Goal: Transaction & Acquisition: Book appointment/travel/reservation

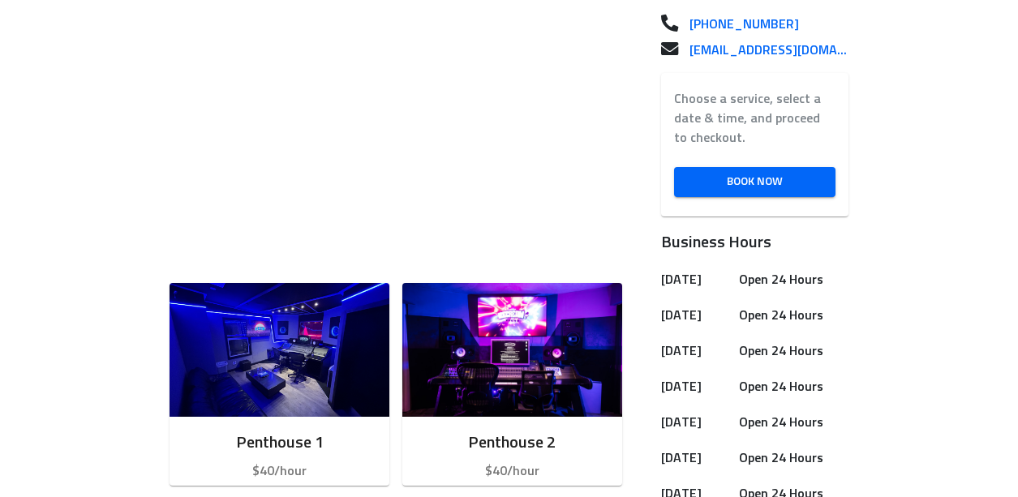
scroll to position [492, 0]
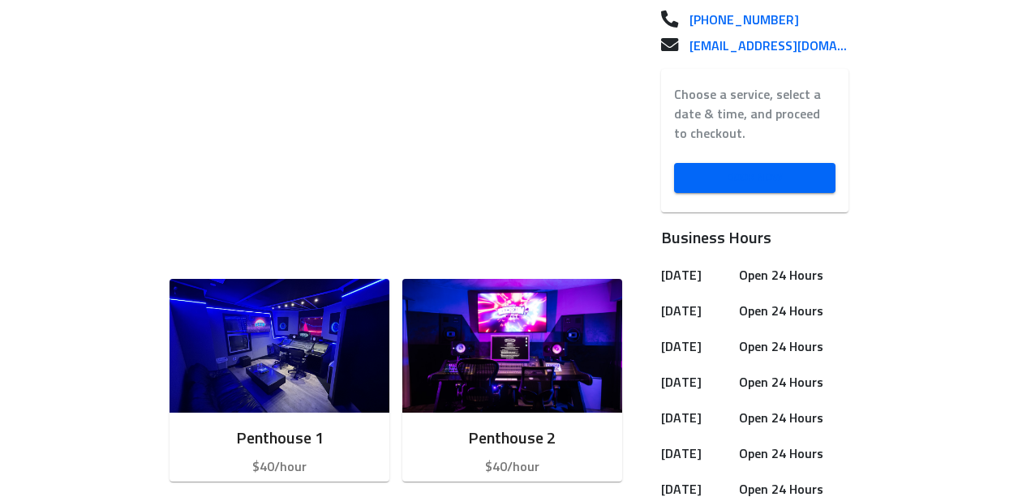
click at [771, 182] on span "Book Now" at bounding box center [754, 178] width 135 height 20
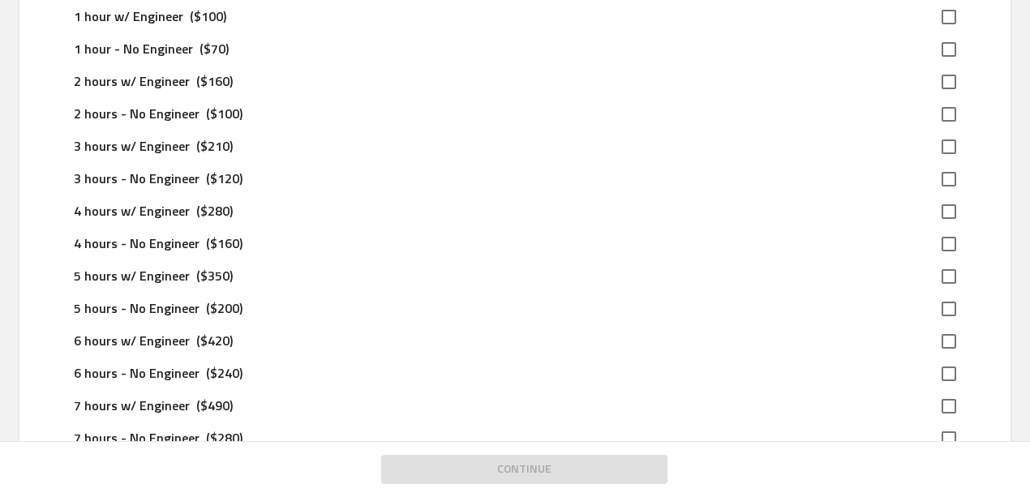
scroll to position [1025, 0]
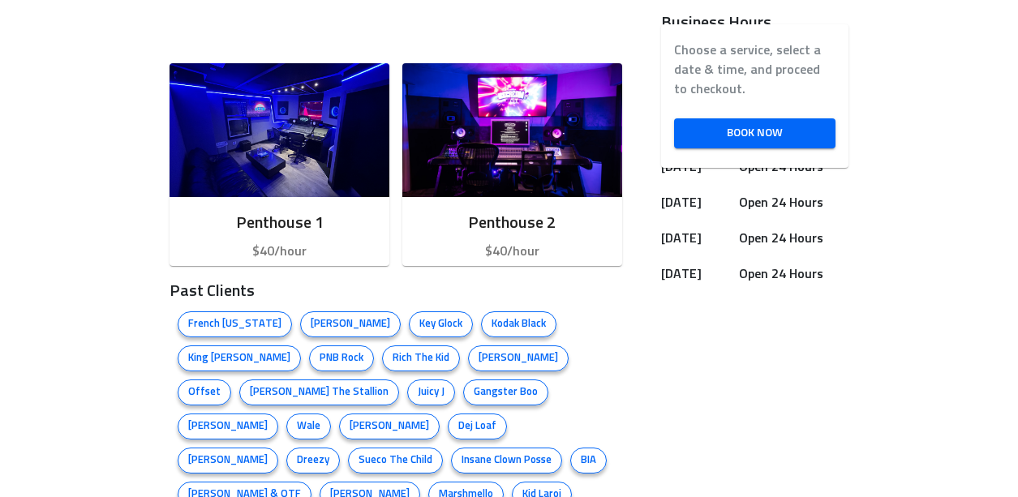
scroll to position [703, 0]
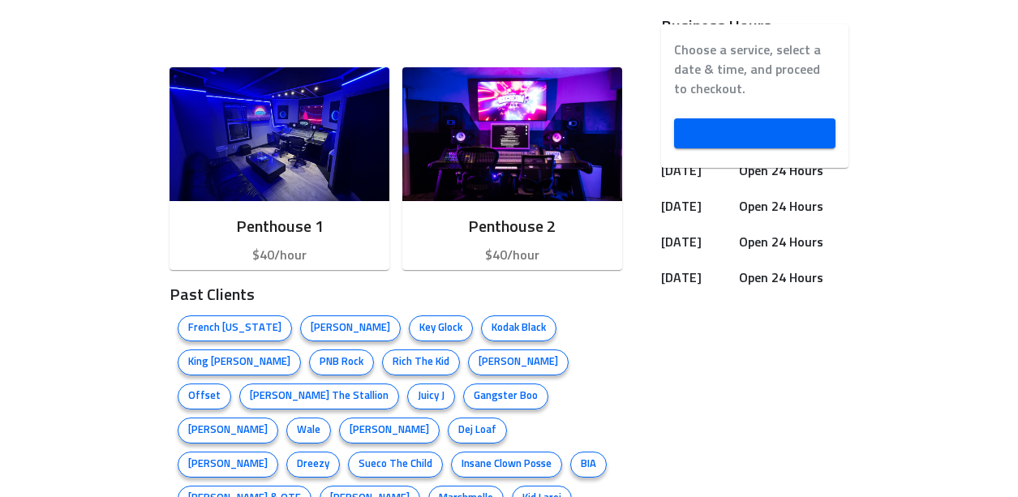
click at [766, 141] on span "Book Now" at bounding box center [754, 133] width 135 height 20
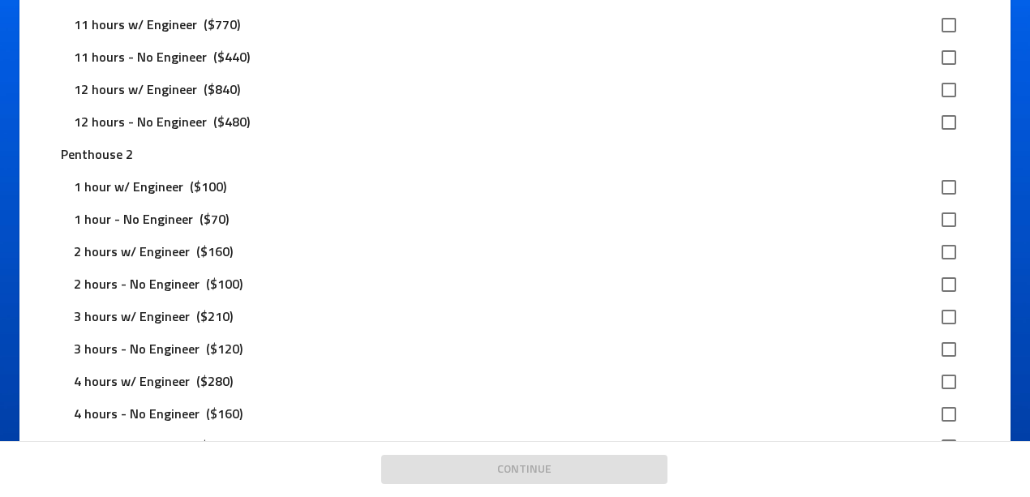
scroll to position [912, 0]
